Goal: Find specific page/section: Find specific page/section

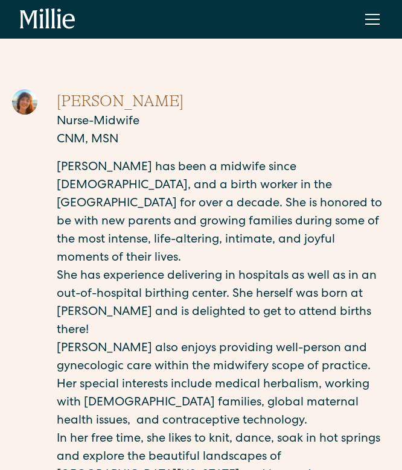
click at [25, 112] on img at bounding box center [24, 101] width 25 height 25
